Goal: Register for event/course

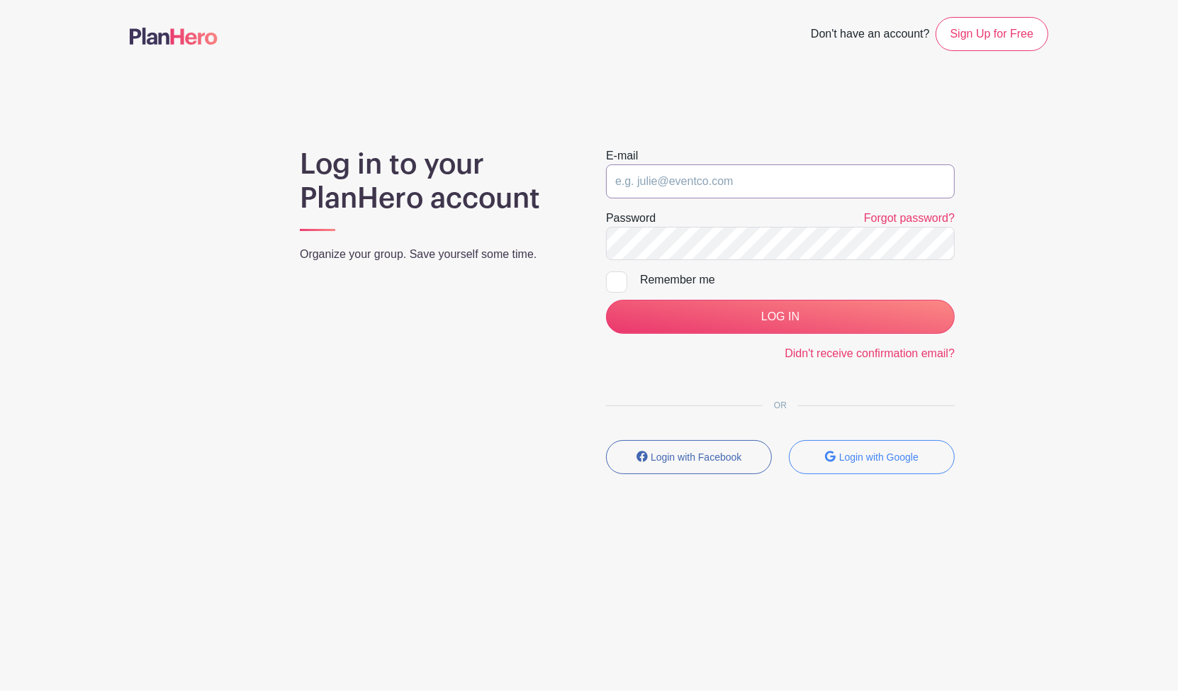
click at [721, 178] on input "email" at bounding box center [780, 181] width 349 height 34
type input "volunteers@sjgschool.org"
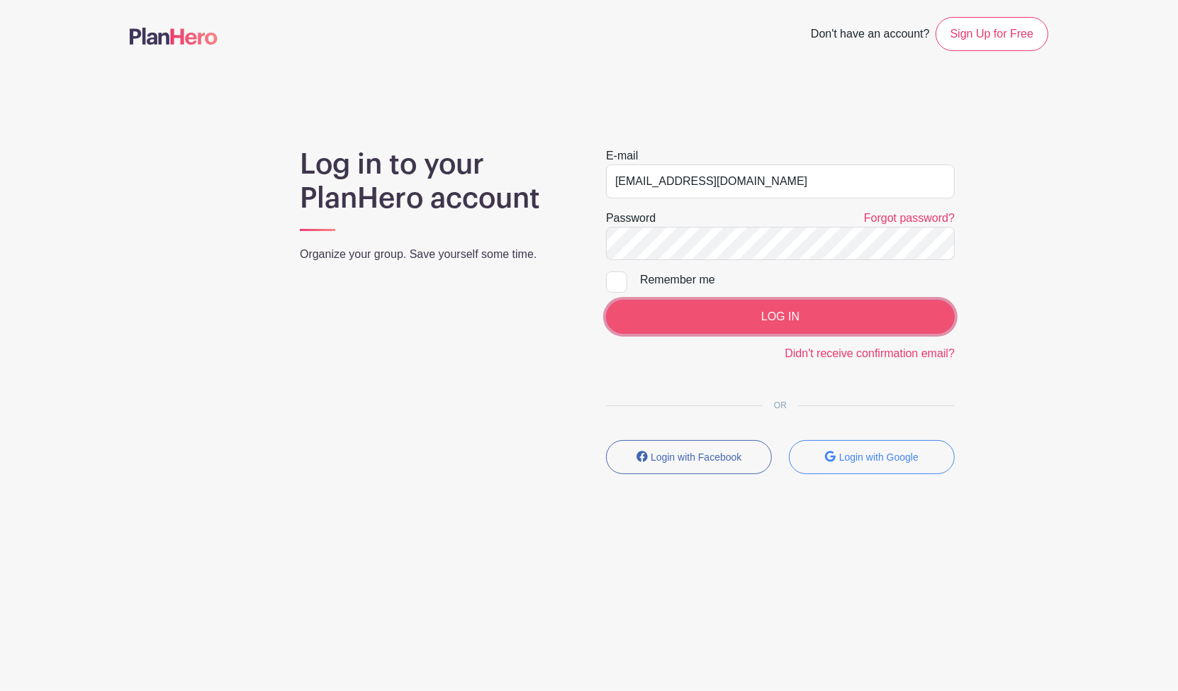
click at [726, 321] on input "LOG IN" at bounding box center [780, 317] width 349 height 34
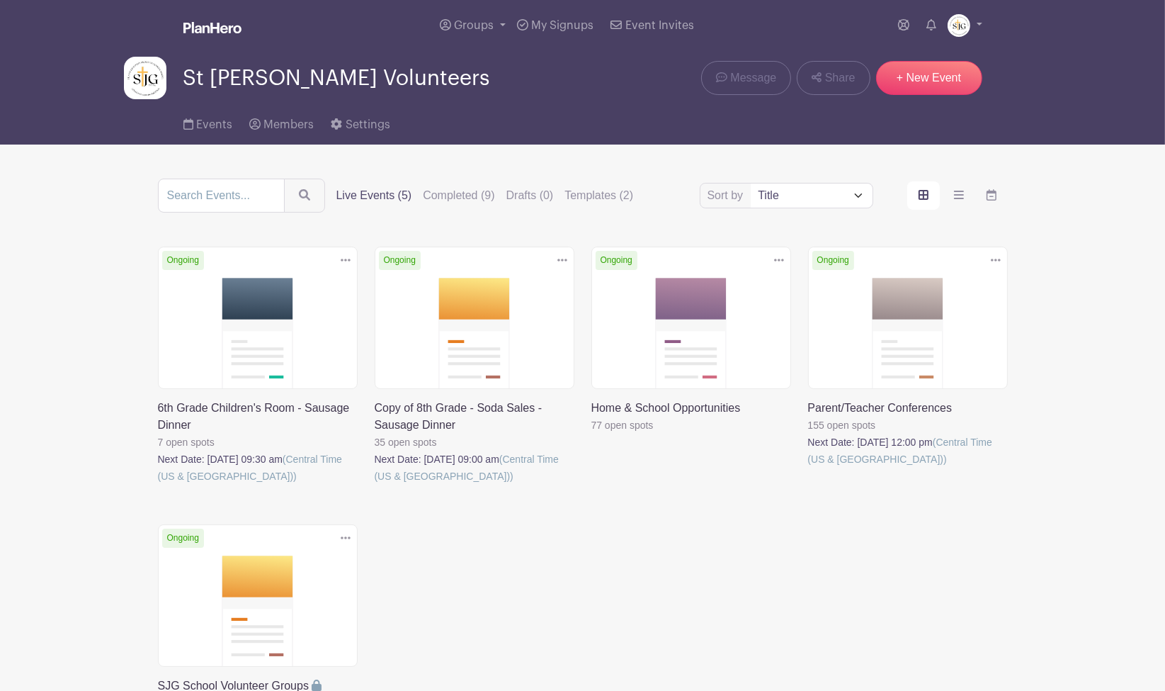
click at [808, 468] on link at bounding box center [808, 468] width 0 height 0
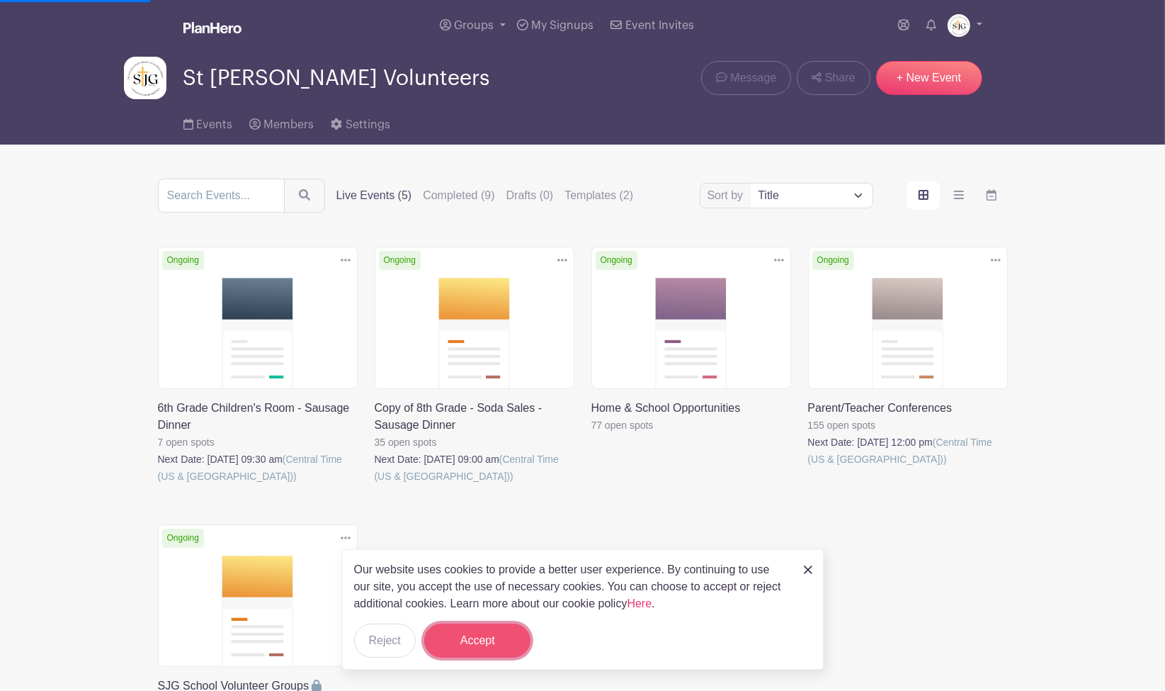
click at [485, 642] on button "Accept" at bounding box center [477, 640] width 106 height 34
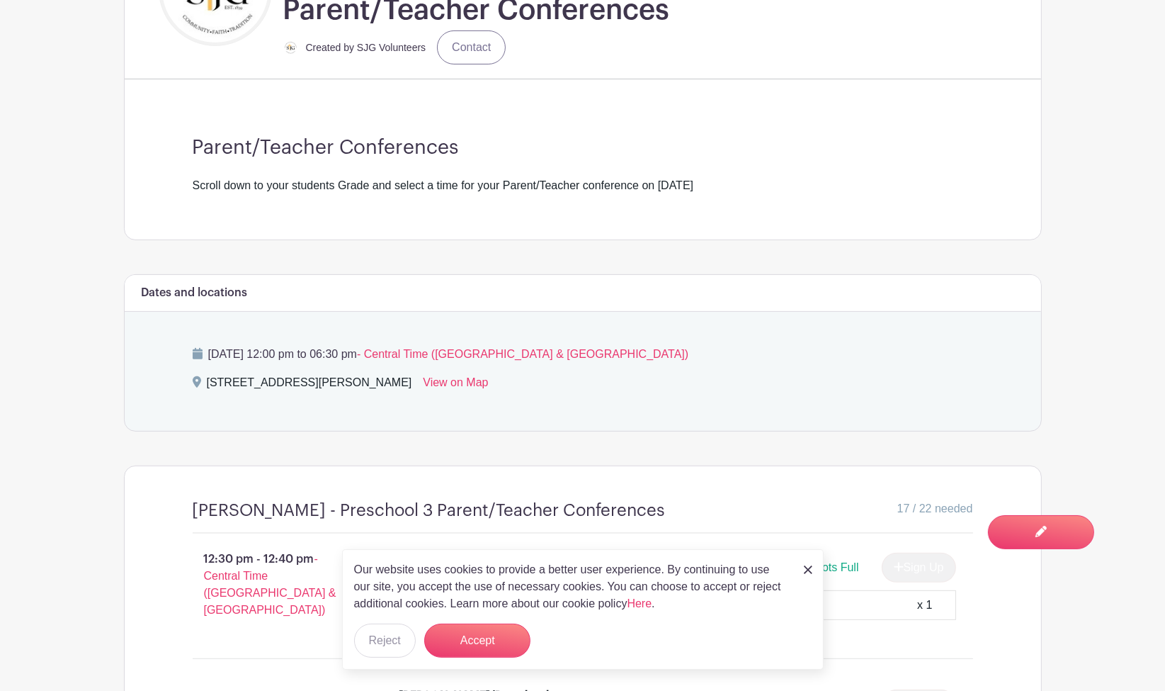
scroll to position [1028, 0]
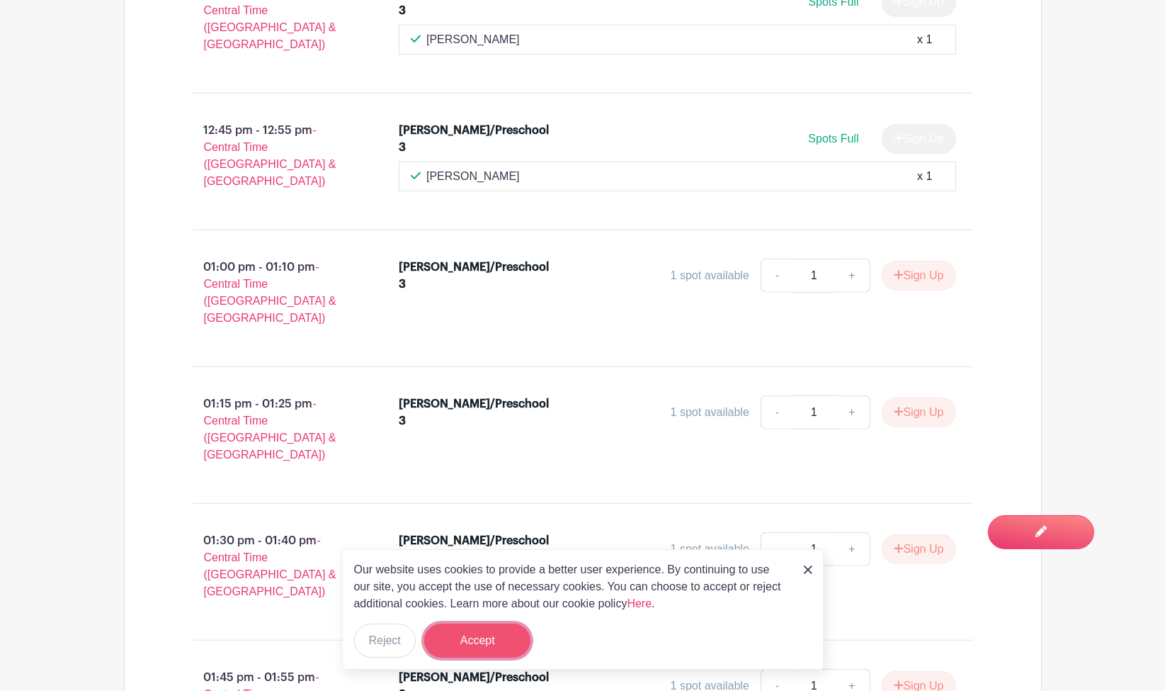
click at [478, 645] on button "Accept" at bounding box center [477, 640] width 106 height 34
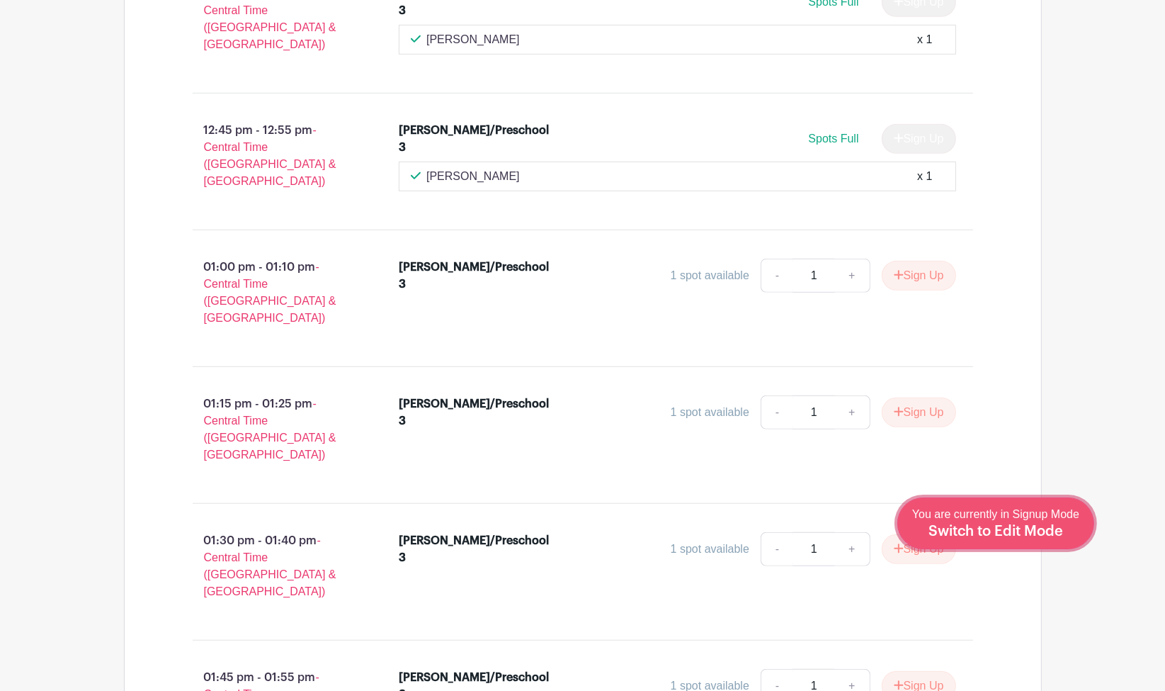
click at [1068, 516] on span "You are currently in Signup Mode Switch to Edit Mode" at bounding box center [996, 523] width 167 height 30
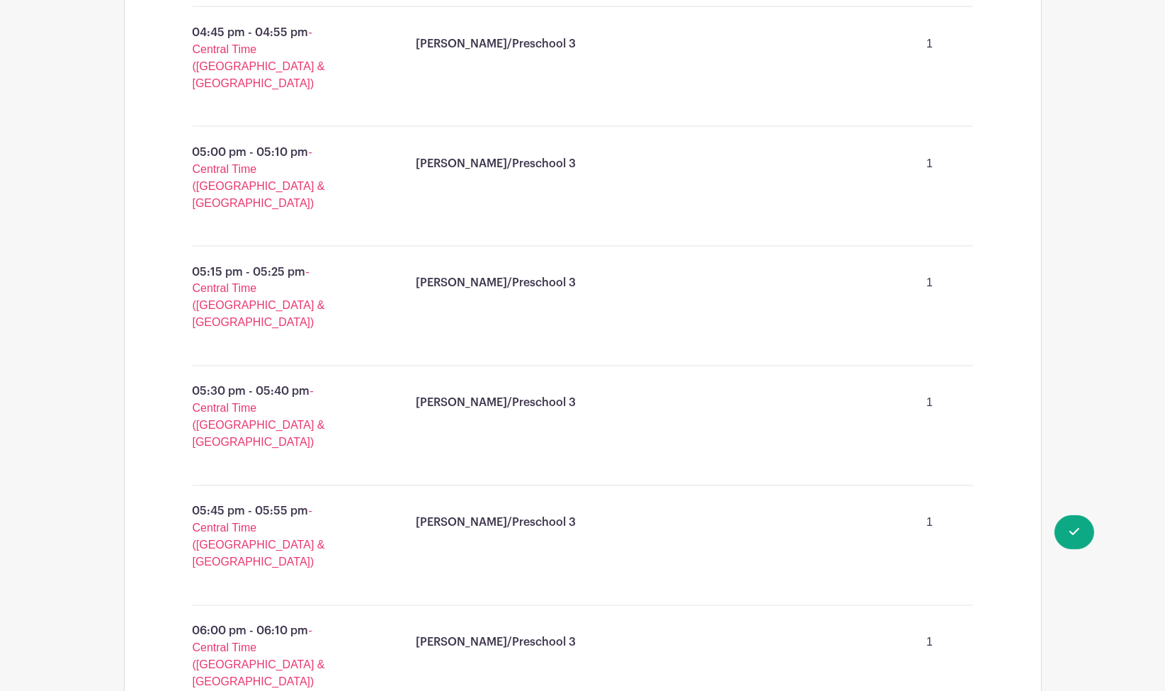
scroll to position [2827, 0]
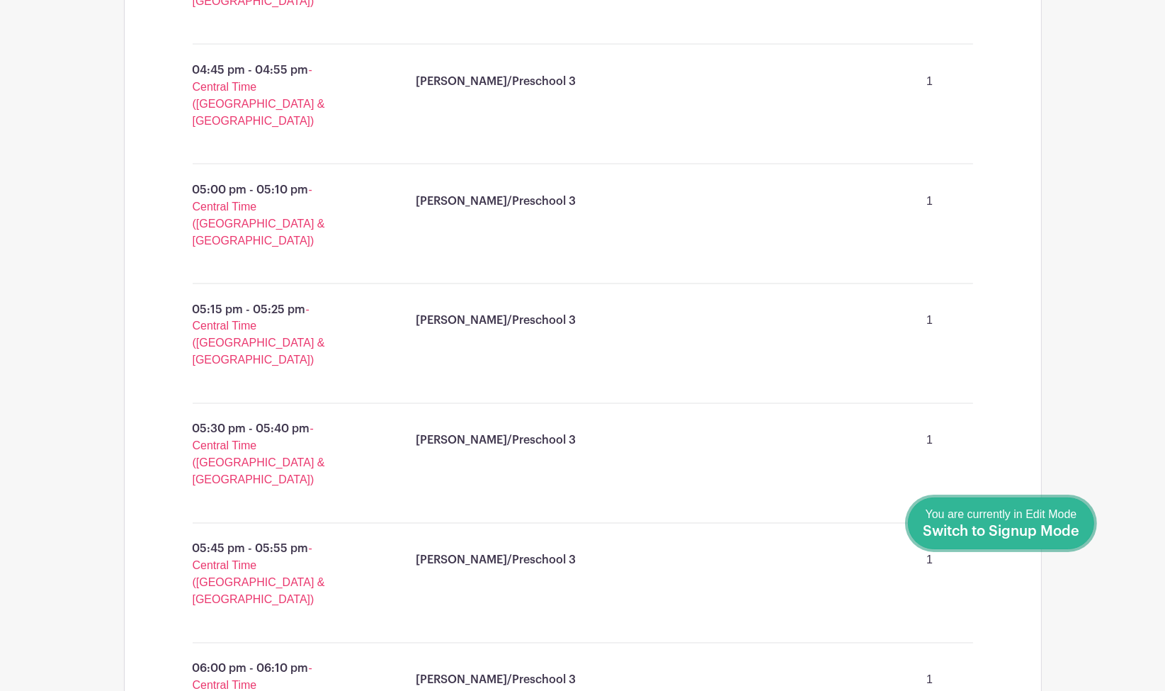
click at [1078, 528] on span "Switch to Signup Mode" at bounding box center [1001, 531] width 157 height 14
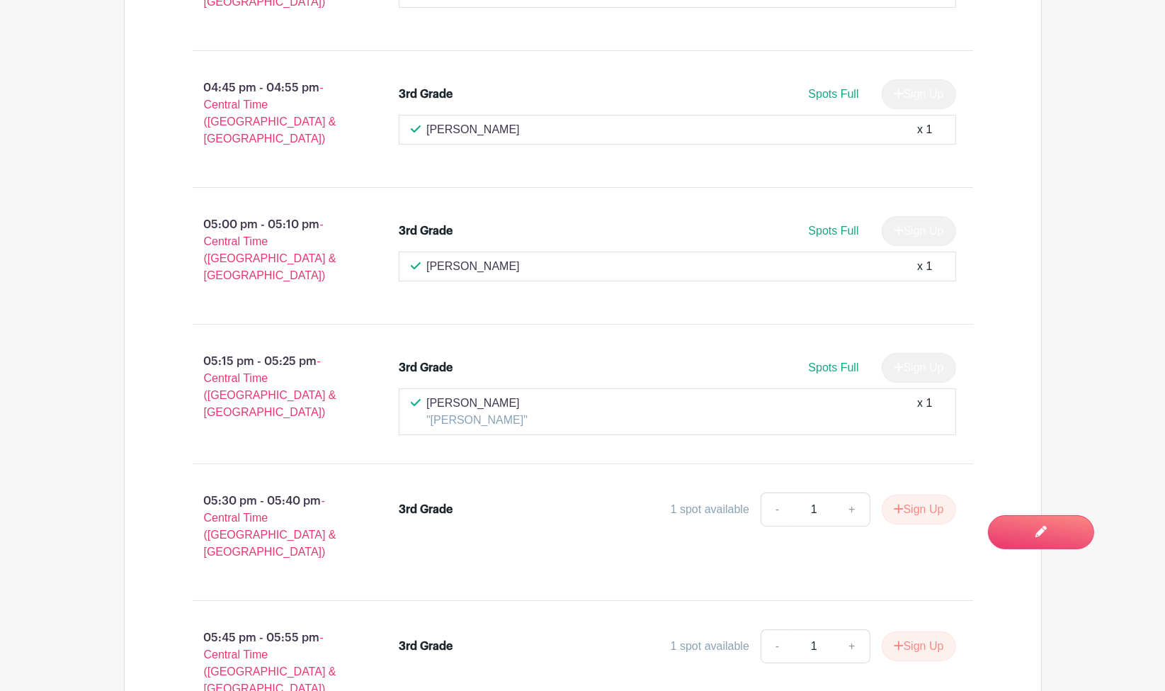
scroll to position [18612, 0]
